Goal: Book appointment/travel/reservation

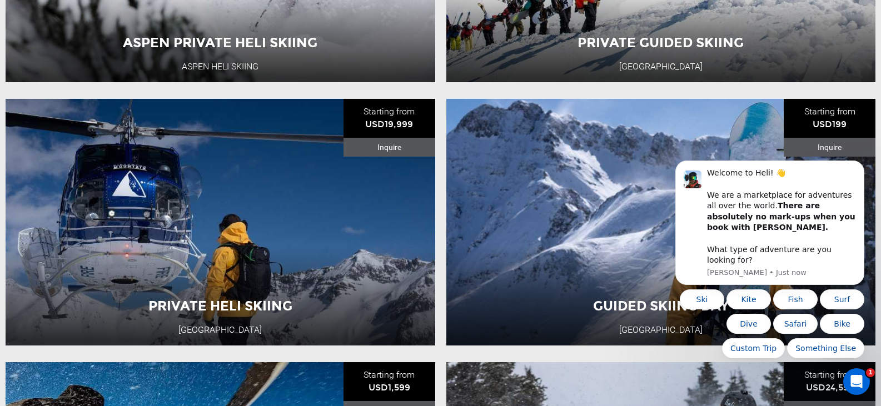
scroll to position [350, 0]
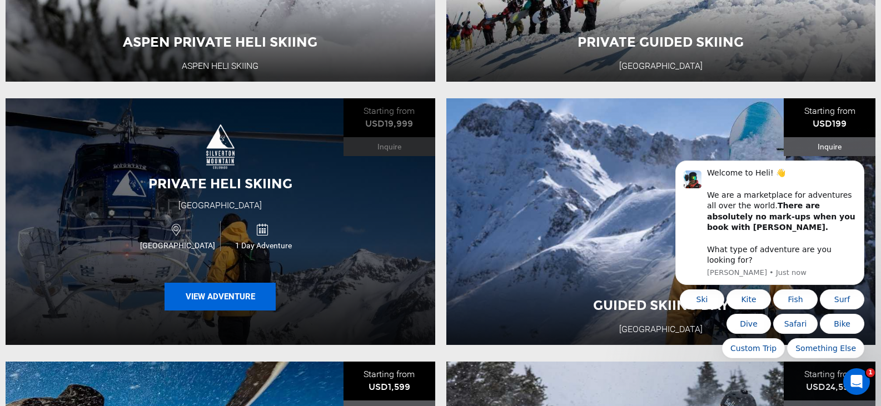
click at [241, 297] on button "View Adventure" at bounding box center [219, 297] width 111 height 28
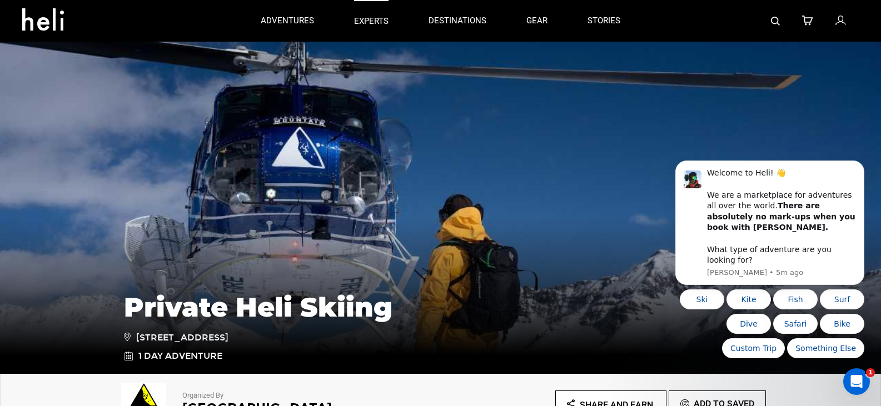
click at [359, 25] on p "experts" at bounding box center [371, 22] width 34 height 12
